Goal: Transaction & Acquisition: Obtain resource

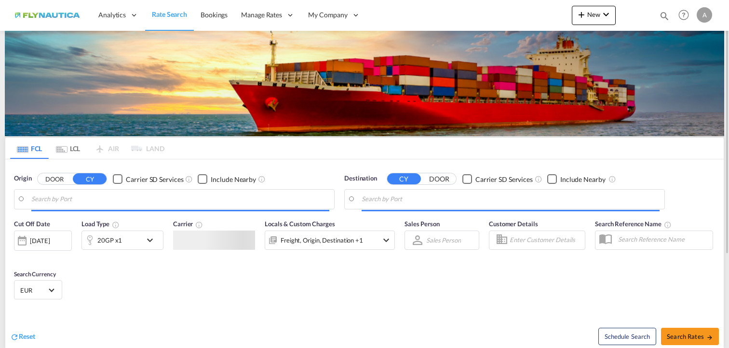
type input "[GEOGRAPHIC_DATA], [GEOGRAPHIC_DATA]"
type input "[PERSON_NAME] ([PERSON_NAME]), [GEOGRAPHIC_DATA]"
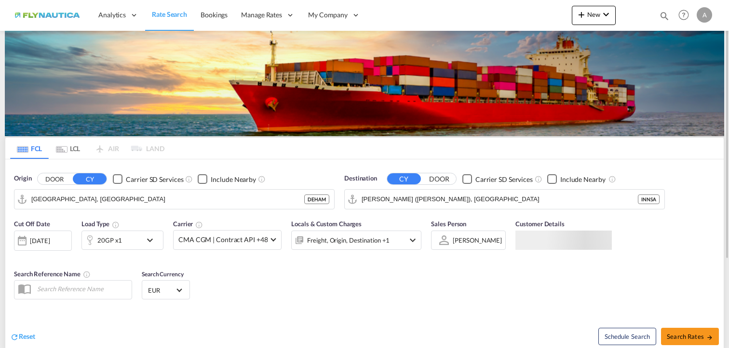
click at [72, 151] on md-tab-item "LCL" at bounding box center [68, 148] width 39 height 21
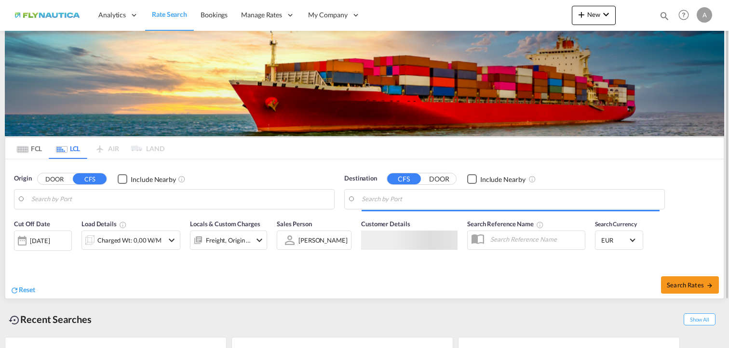
type input "[GEOGRAPHIC_DATA], [GEOGRAPHIC_DATA]"
type input "Ad Dammam, SADMM"
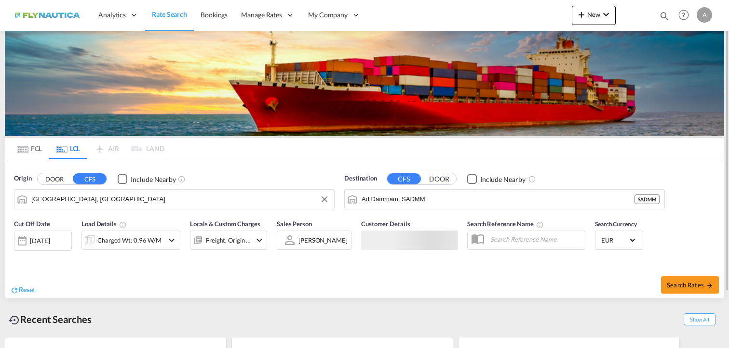
click at [81, 197] on input "[GEOGRAPHIC_DATA], [GEOGRAPHIC_DATA]" at bounding box center [180, 199] width 298 height 14
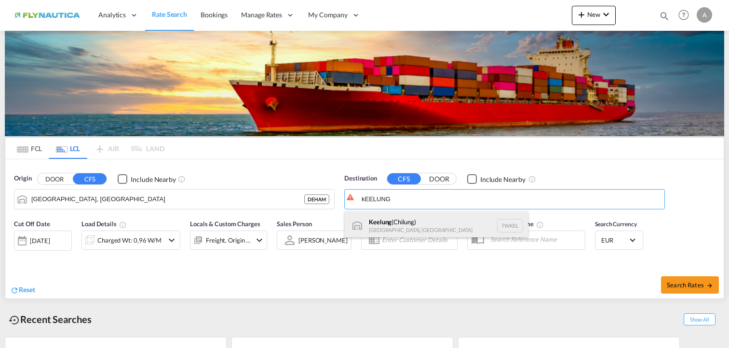
click at [439, 225] on div "Keelung ([GEOGRAPHIC_DATA]) [GEOGRAPHIC_DATA], [GEOGRAPHIC_DATA] TWKEL" at bounding box center [436, 226] width 183 height 29
type input "Keelung (Chilung), TWKEL"
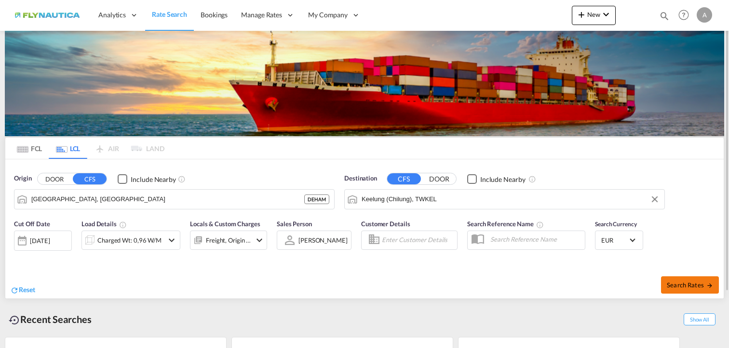
click at [677, 285] on span "Search Rates" at bounding box center [689, 285] width 46 height 8
type input "DEHAM to TWKEL / [DATE]"
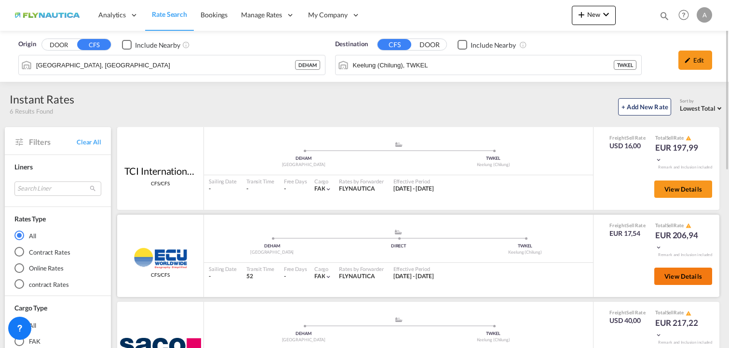
click at [679, 279] on span "View Details" at bounding box center [683, 277] width 38 height 8
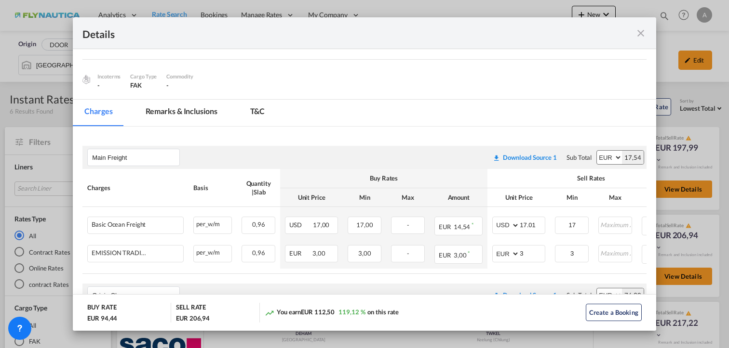
scroll to position [96, 0]
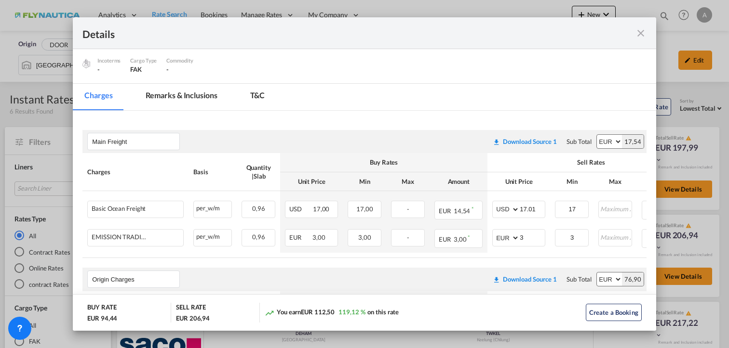
click at [639, 32] on md-icon "icon-close fg-AAA8AD m-0 cursor" at bounding box center [641, 33] width 12 height 12
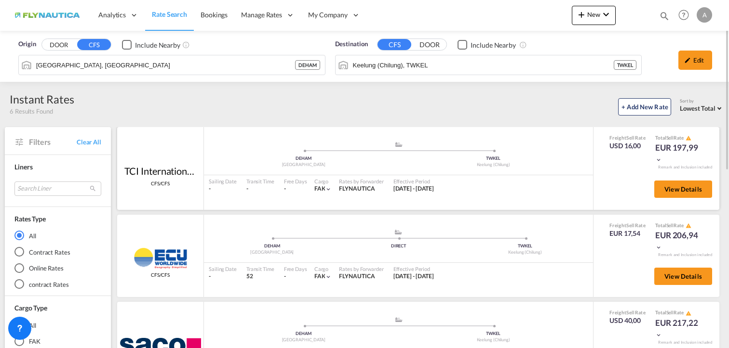
scroll to position [48, 0]
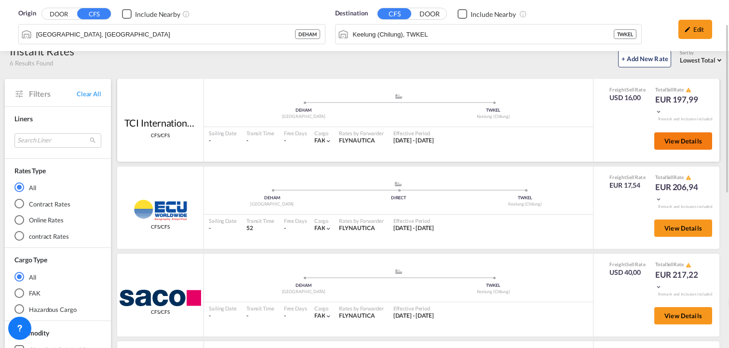
click at [673, 140] on span "View Details" at bounding box center [683, 141] width 38 height 8
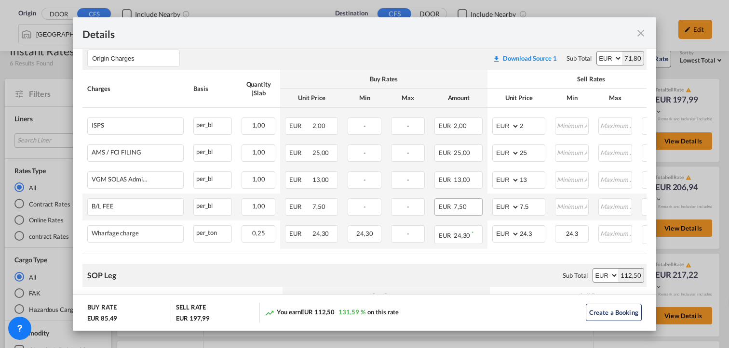
scroll to position [337, 0]
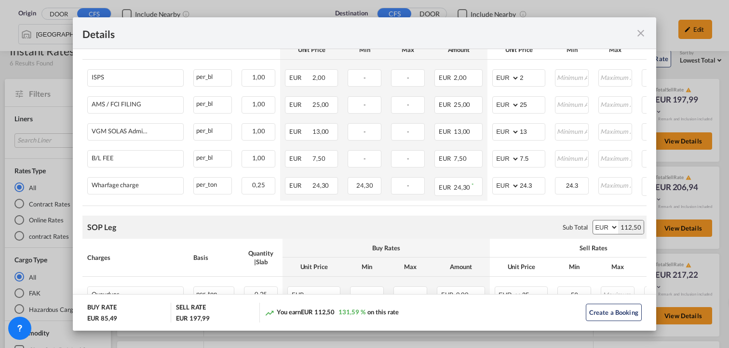
click at [642, 31] on md-icon "icon-close fg-AAA8AD m-0 cursor" at bounding box center [641, 33] width 12 height 12
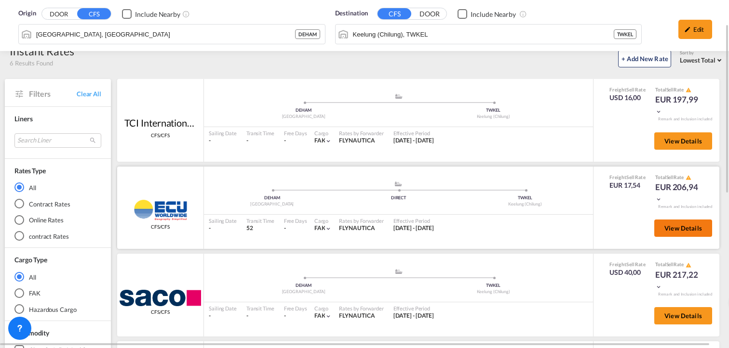
click at [683, 230] on span "View Details" at bounding box center [683, 229] width 38 height 8
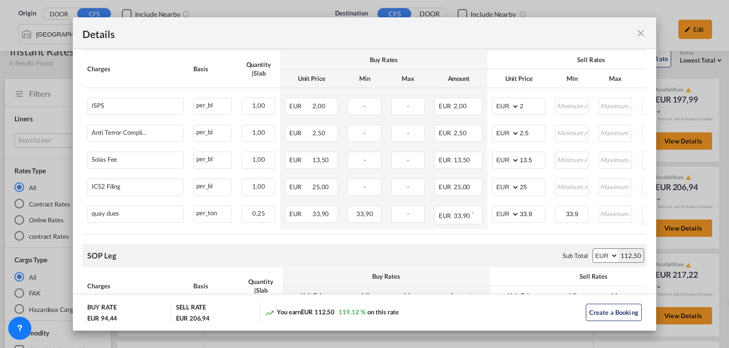
click at [646, 33] on md-icon "icon-close fg-AAA8AD m-0 cursor" at bounding box center [641, 33] width 12 height 12
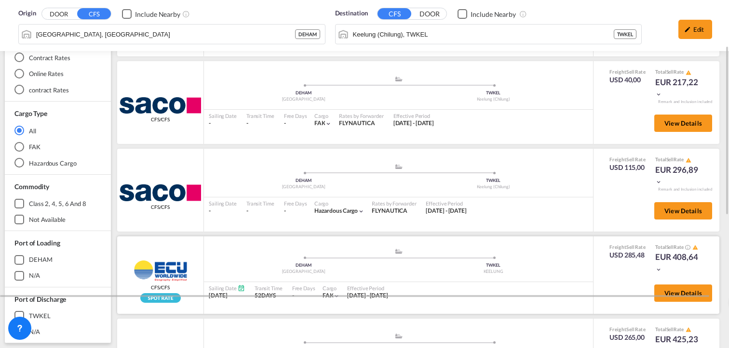
scroll to position [0, 0]
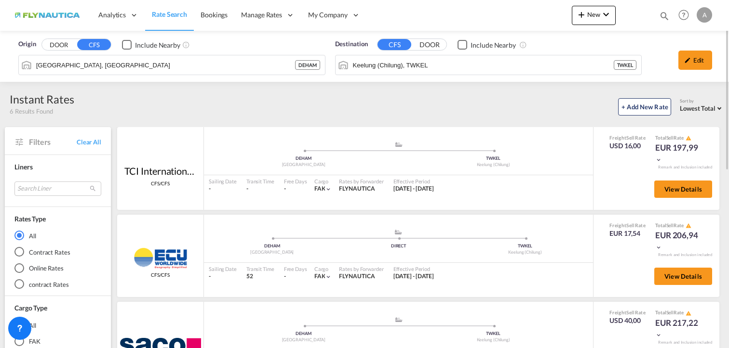
click at [59, 17] on img at bounding box center [46, 15] width 65 height 22
click at [178, 18] on span "Rate Search" at bounding box center [169, 14] width 35 height 8
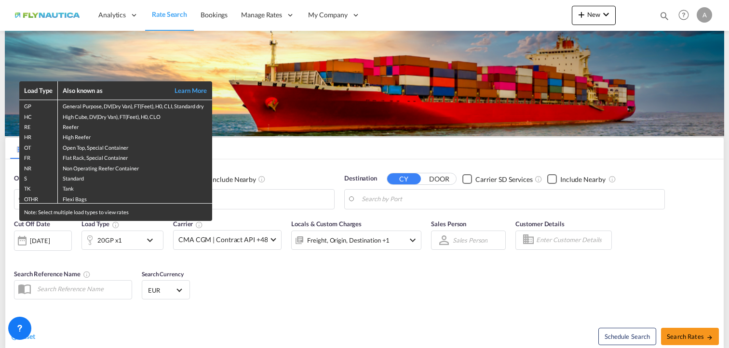
type input "[GEOGRAPHIC_DATA], [GEOGRAPHIC_DATA]"
click at [239, 199] on div "Load Type Also known as Learn More GP General Purpose, DV(Dry Van), FT(Feet), H…" at bounding box center [364, 174] width 729 height 348
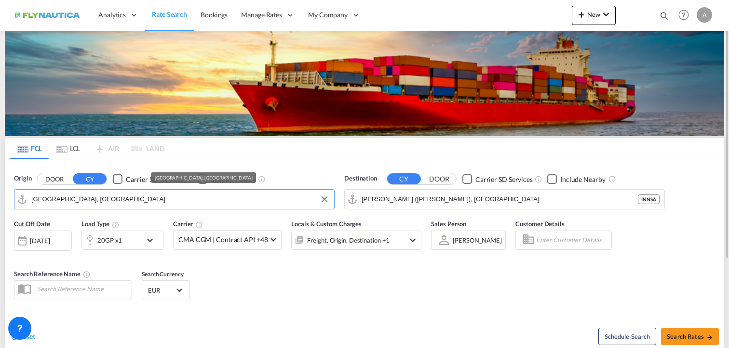
drag, startPoint x: 63, startPoint y: 196, endPoint x: 28, endPoint y: 189, distance: 35.3
click at [28, 189] on div "[GEOGRAPHIC_DATA], [GEOGRAPHIC_DATA]" at bounding box center [174, 199] width 320 height 20
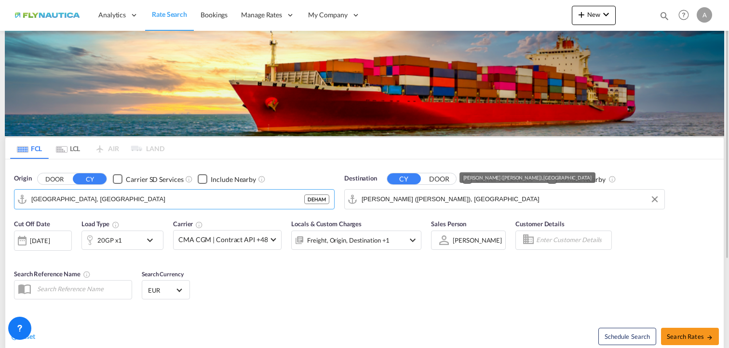
click at [494, 201] on input "[PERSON_NAME] ([PERSON_NAME]), [GEOGRAPHIC_DATA]" at bounding box center [510, 199] width 298 height 14
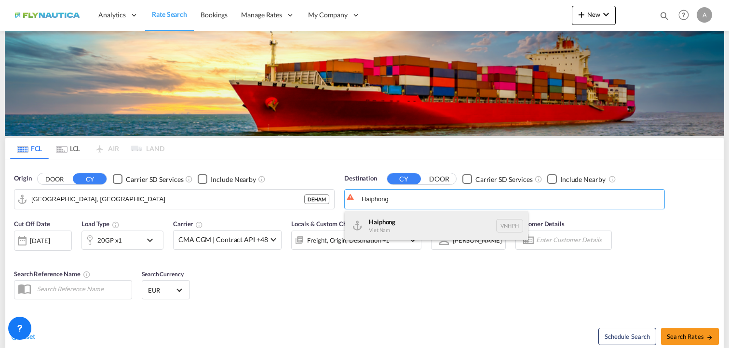
click at [433, 227] on div "Haiphong Viet Nam VNHPH" at bounding box center [436, 226] width 183 height 29
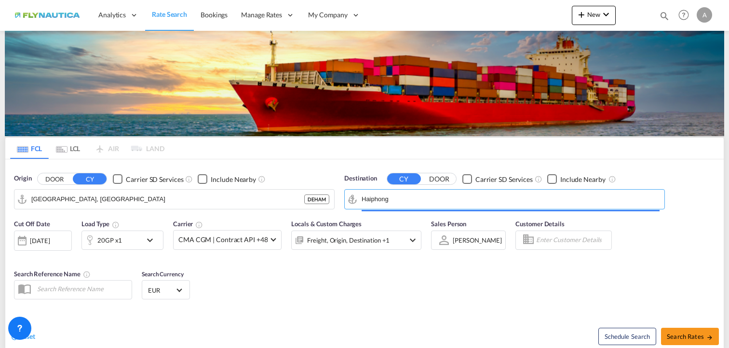
type input "Haiphong, VNHPH"
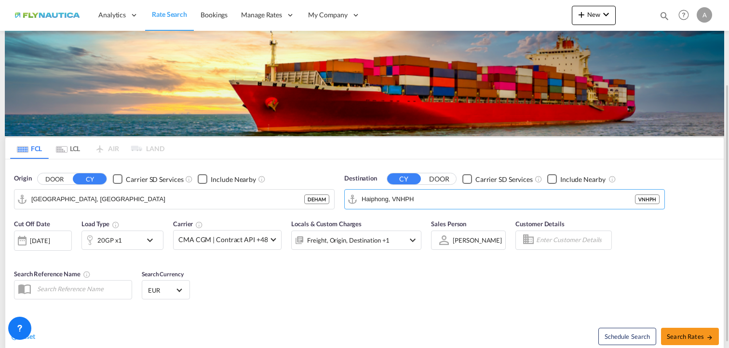
scroll to position [96, 0]
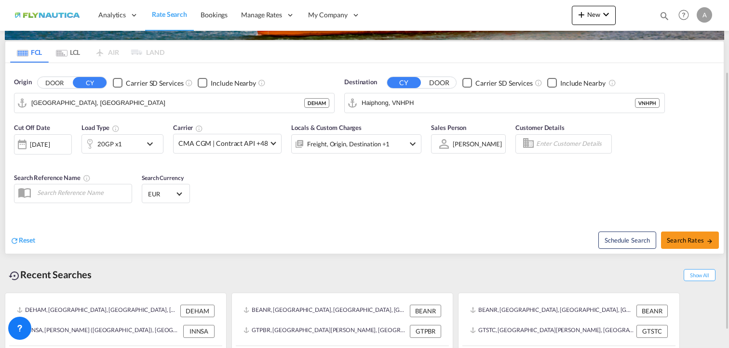
click at [151, 146] on md-icon "icon-chevron-down" at bounding box center [152, 144] width 16 height 12
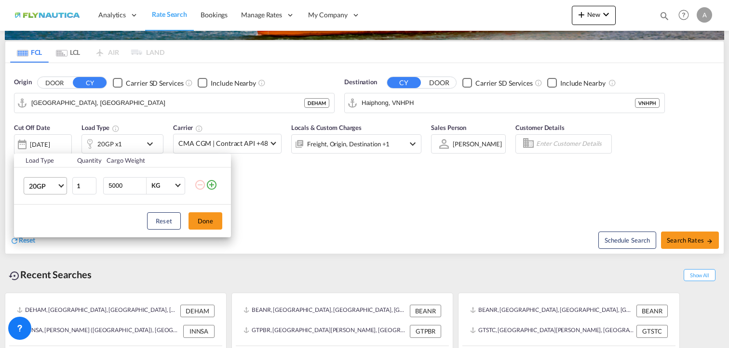
click at [61, 186] on span "Choose: \a20GP" at bounding box center [60, 184] width 5 height 5
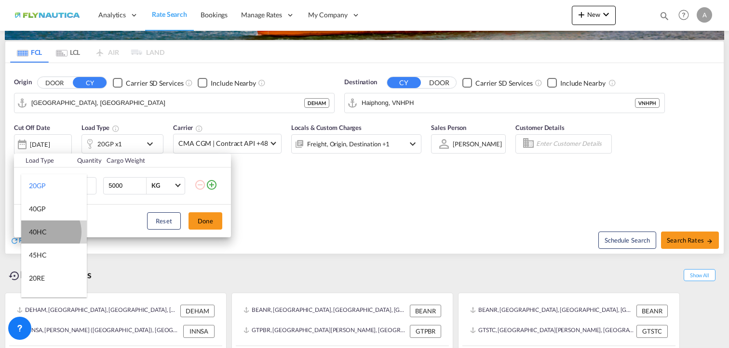
click at [45, 232] on div "40HC" at bounding box center [38, 232] width 18 height 10
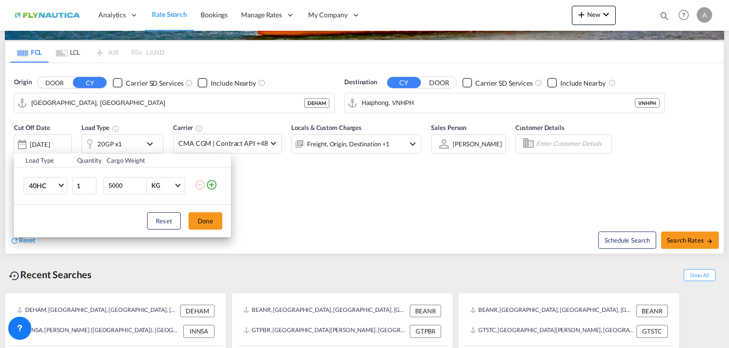
click at [114, 183] on input "5000" at bounding box center [126, 186] width 39 height 16
type input "8000"
click at [203, 220] on button "Done" at bounding box center [205, 220] width 34 height 17
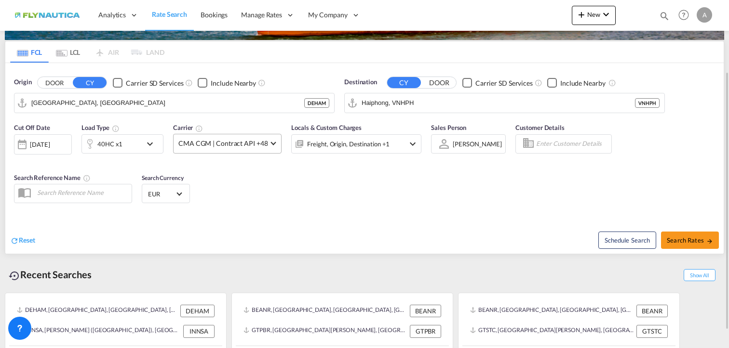
click at [271, 142] on span at bounding box center [273, 142] width 5 height 5
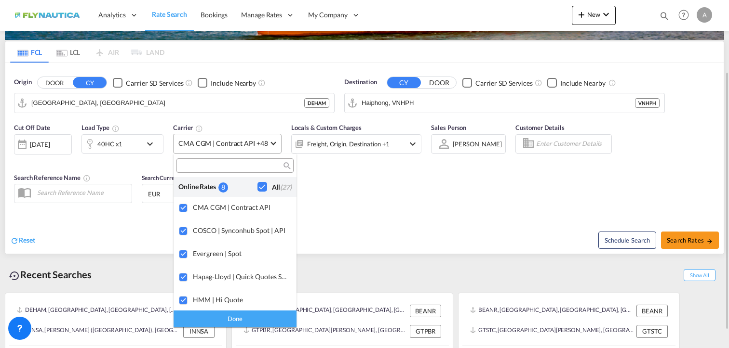
click at [270, 142] on md-backdrop at bounding box center [364, 174] width 729 height 348
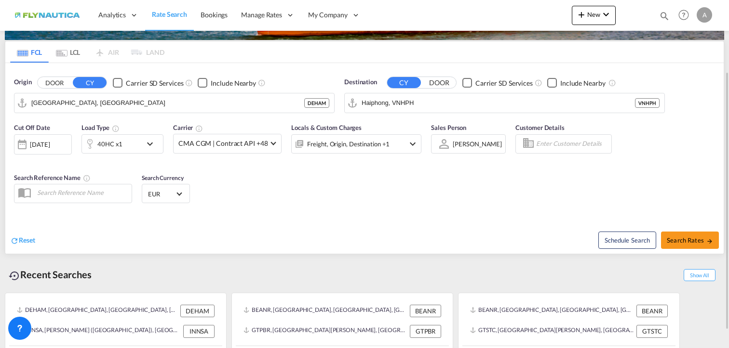
click at [410, 145] on md-icon "icon-chevron-down" at bounding box center [413, 144] width 12 height 12
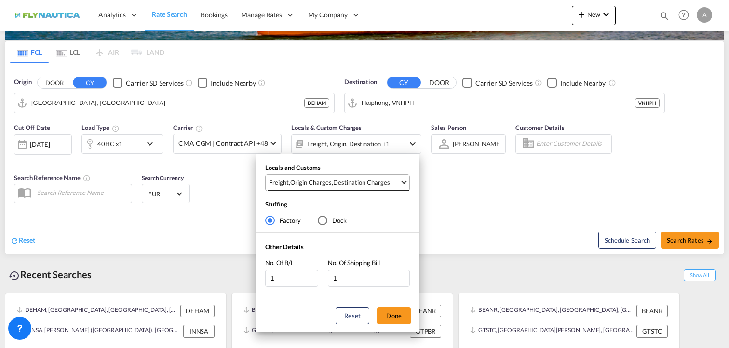
click at [404, 183] on span "Select Locals and Customs: \aFreight, \aOrigin Charges, \aDestination Charges" at bounding box center [403, 181] width 5 height 5
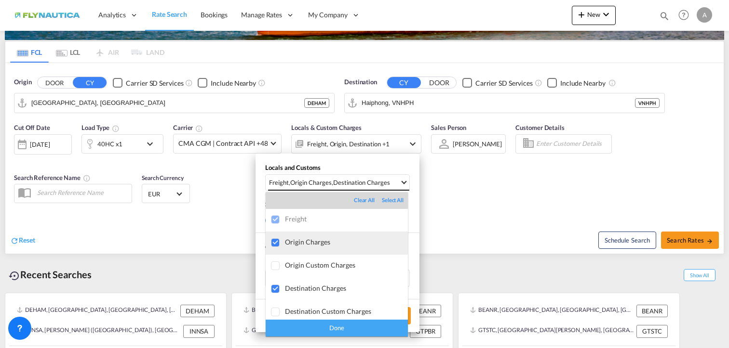
scroll to position [0, 0]
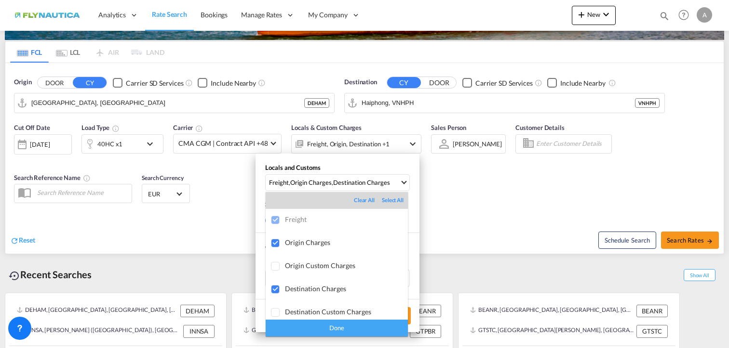
click at [403, 181] on md-backdrop at bounding box center [364, 174] width 729 height 348
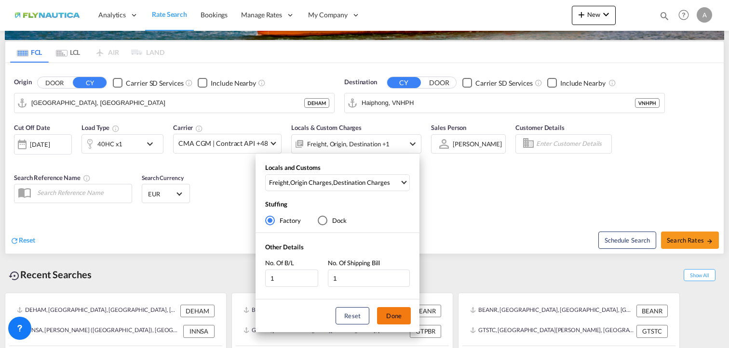
click at [396, 321] on button "Done" at bounding box center [394, 315] width 34 height 17
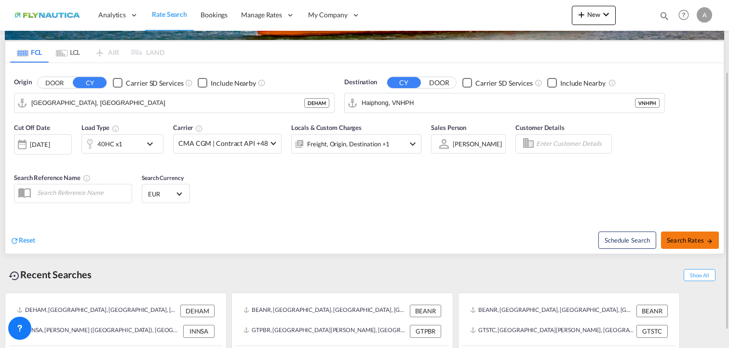
click at [685, 240] on span "Search Rates" at bounding box center [689, 241] width 46 height 8
type input "DEHAM to VNHPH / [DATE]"
